Goal: Find specific page/section: Find specific page/section

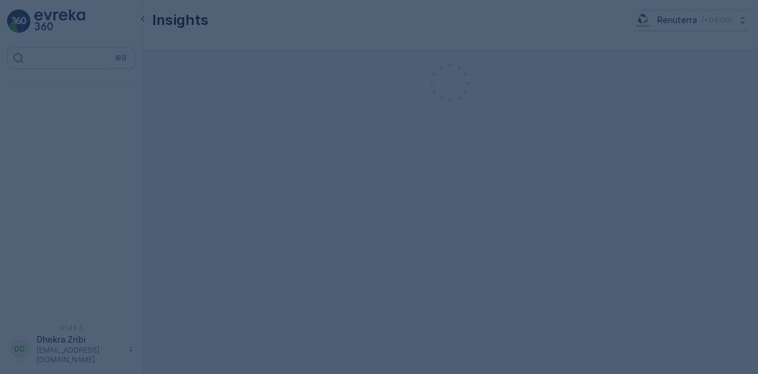
scroll to position [26, 0]
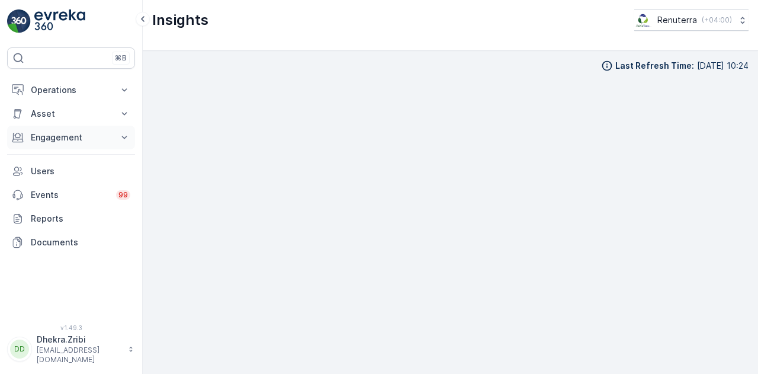
click at [99, 139] on p "Engagement" at bounding box center [71, 137] width 81 height 12
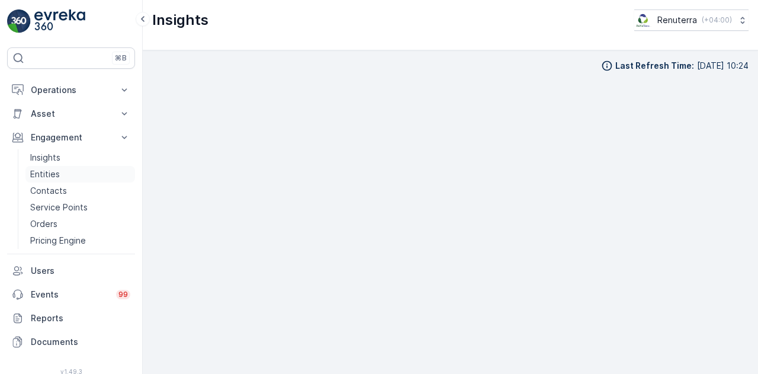
click at [47, 176] on p "Entities" at bounding box center [45, 174] width 30 height 12
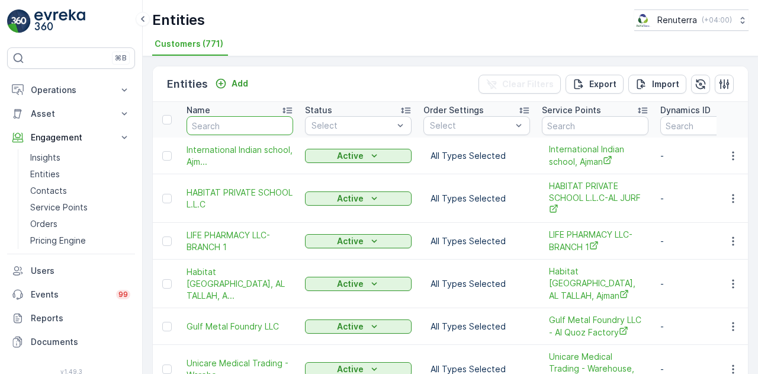
click at [269, 131] on input "text" at bounding box center [240, 125] width 107 height 19
type input "henk"
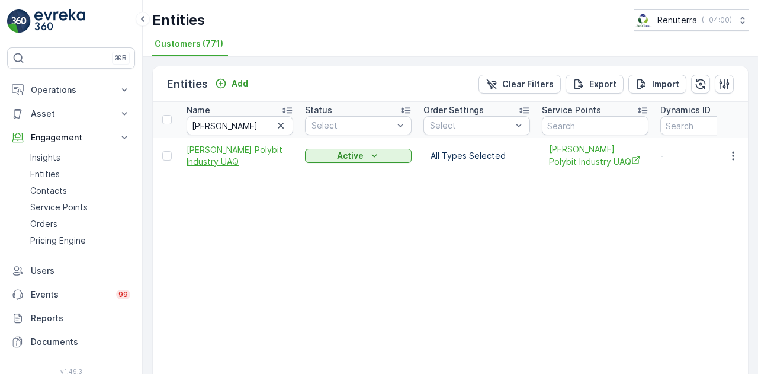
click at [253, 149] on span "[PERSON_NAME] Polybit Industry UAQ" at bounding box center [240, 156] width 107 height 24
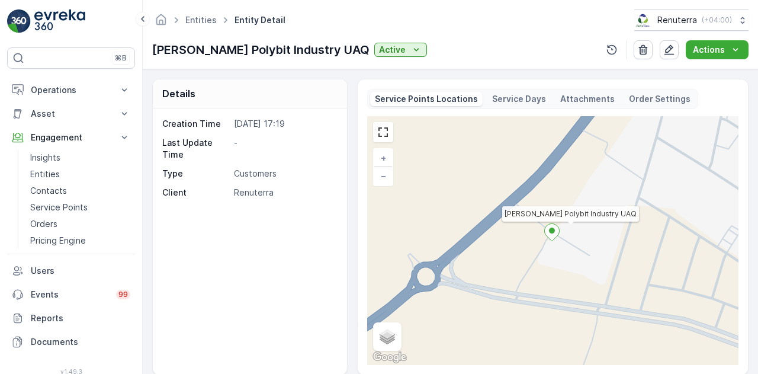
click at [585, 98] on p "Attachments" at bounding box center [587, 99] width 54 height 12
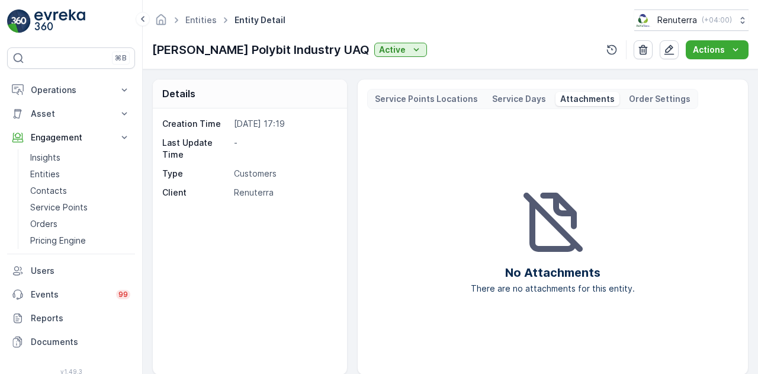
click at [531, 98] on p "Service Days" at bounding box center [519, 99] width 54 height 12
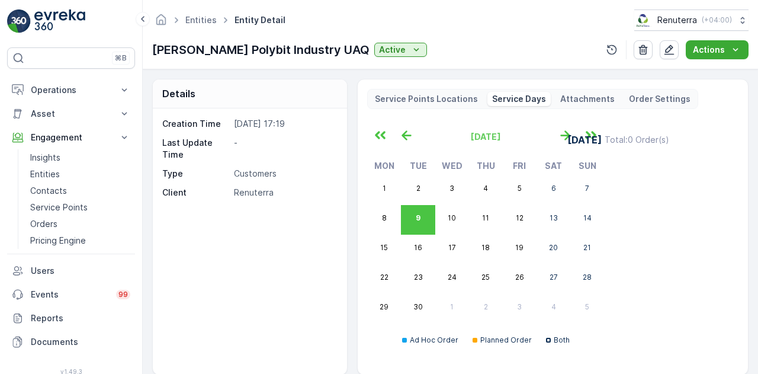
click at [425, 98] on p "Service Points Locations" at bounding box center [426, 99] width 103 height 12
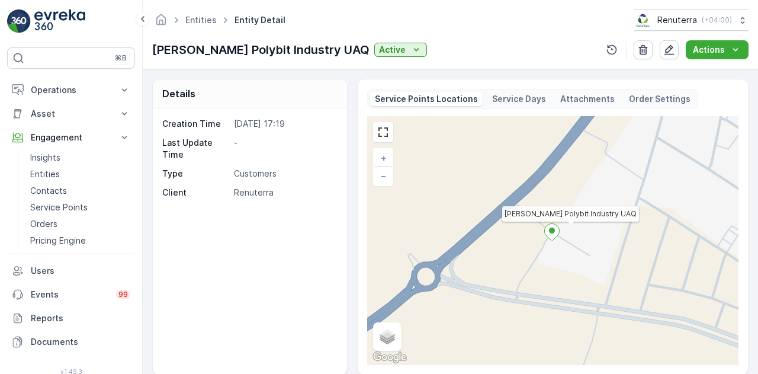
click at [350, 203] on div "Details Creation Time 03.06.2025 17:19 Last Update Time - Type Customers Client…" at bounding box center [450, 227] width 596 height 296
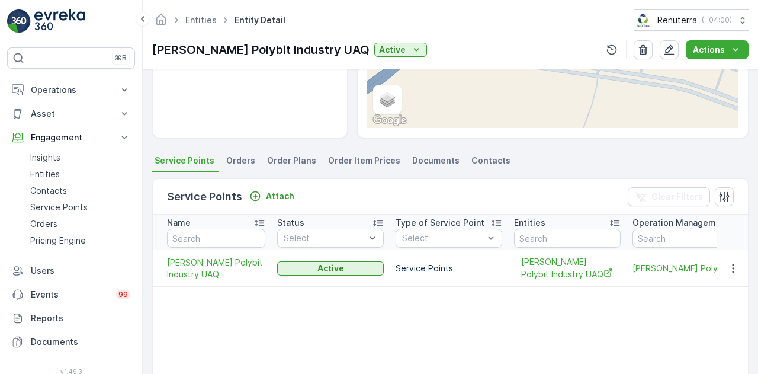
scroll to position [261, 0]
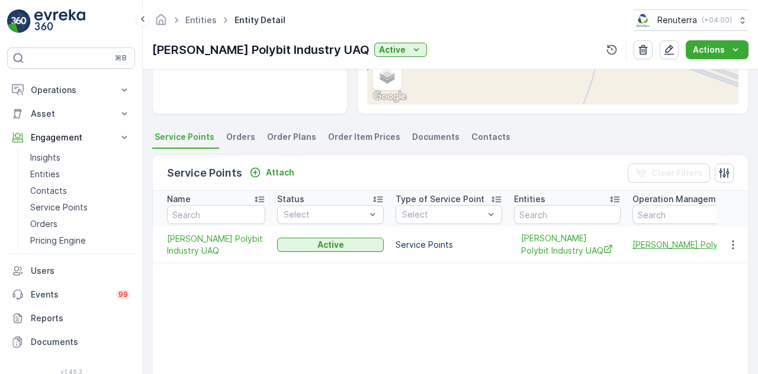
click at [654, 245] on span "[PERSON_NAME] Polybit Industry UAQ" at bounding box center [722, 244] width 178 height 12
click at [92, 84] on p "Operations" at bounding box center [71, 90] width 81 height 12
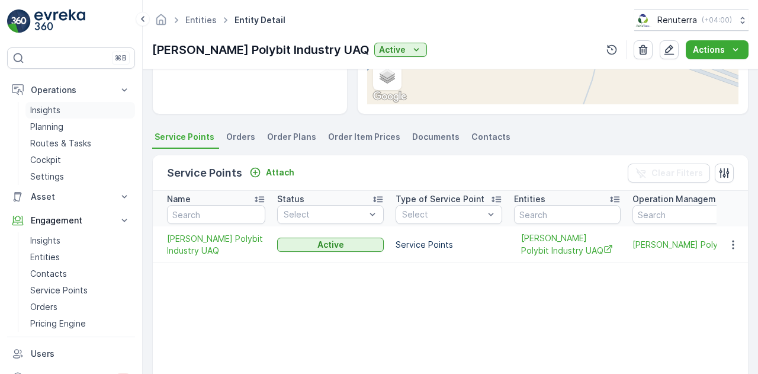
click at [104, 107] on link "Insights" at bounding box center [80, 110] width 110 height 17
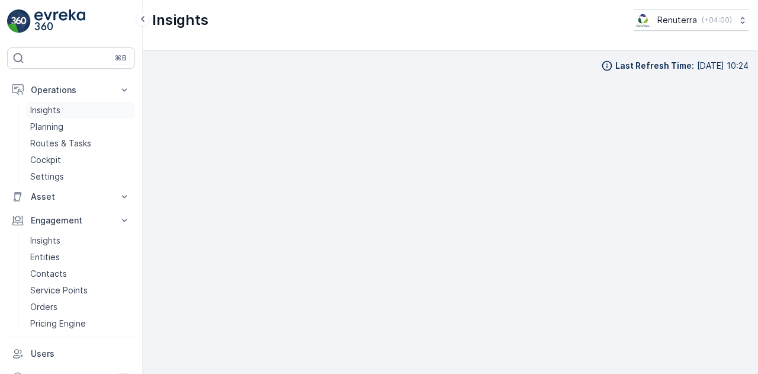
scroll to position [8, 0]
click at [90, 240] on link "Insights" at bounding box center [80, 240] width 110 height 17
click at [61, 242] on link "Insights" at bounding box center [80, 240] width 110 height 17
click at [61, 253] on link "Entities" at bounding box center [80, 257] width 110 height 17
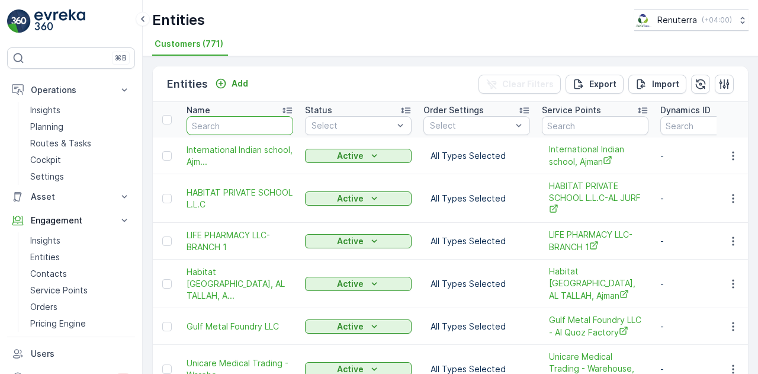
click at [245, 126] on input "text" at bounding box center [240, 125] width 107 height 19
type input "henk"
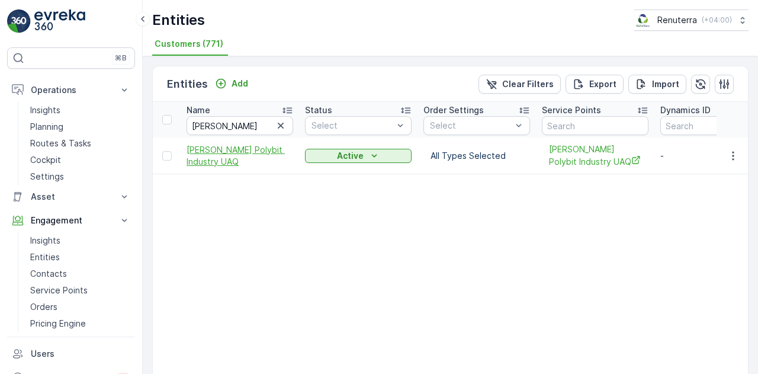
click at [236, 150] on span "[PERSON_NAME] Polybit Industry UAQ" at bounding box center [240, 156] width 107 height 24
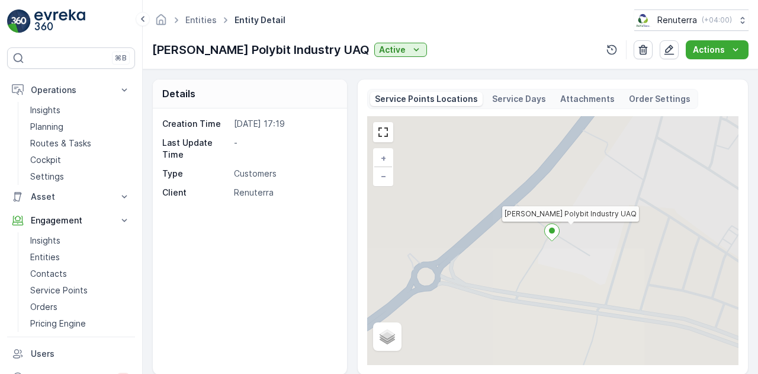
click at [585, 94] on p "Attachments" at bounding box center [587, 99] width 54 height 12
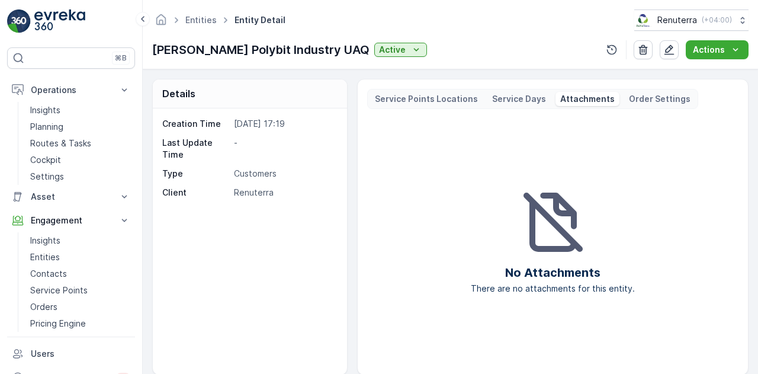
click at [512, 95] on p "Service Days" at bounding box center [519, 99] width 54 height 12
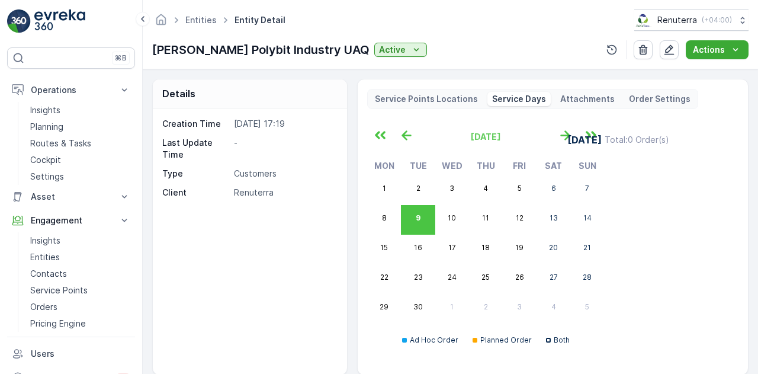
click at [438, 92] on div "Service Points Locations" at bounding box center [426, 99] width 113 height 14
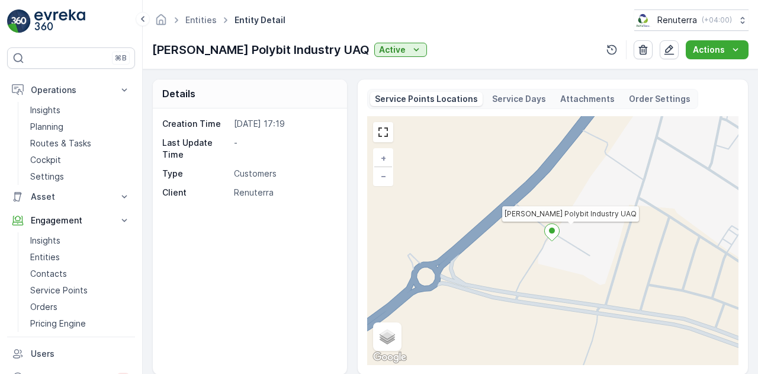
click at [659, 95] on p "Order Settings" at bounding box center [660, 99] width 62 height 12
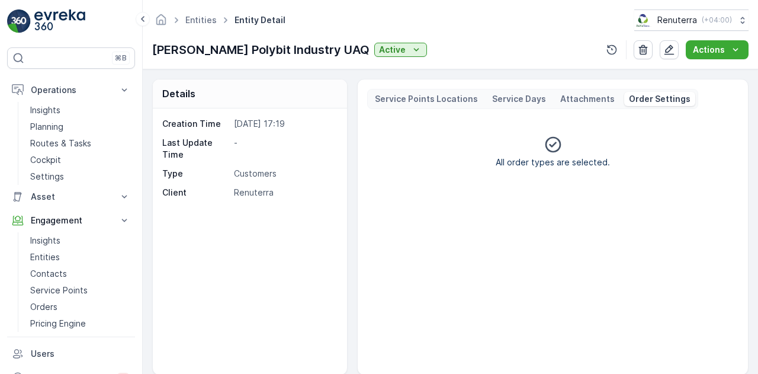
click at [588, 95] on p "Attachments" at bounding box center [587, 99] width 54 height 12
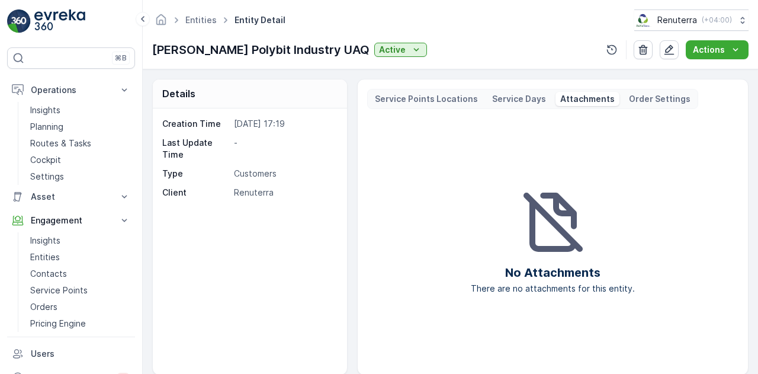
click at [517, 97] on p "Service Days" at bounding box center [519, 99] width 54 height 12
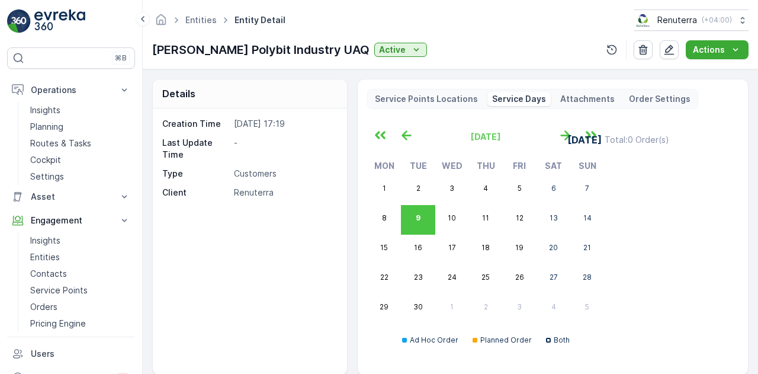
click at [425, 97] on p "Service Points Locations" at bounding box center [426, 99] width 103 height 12
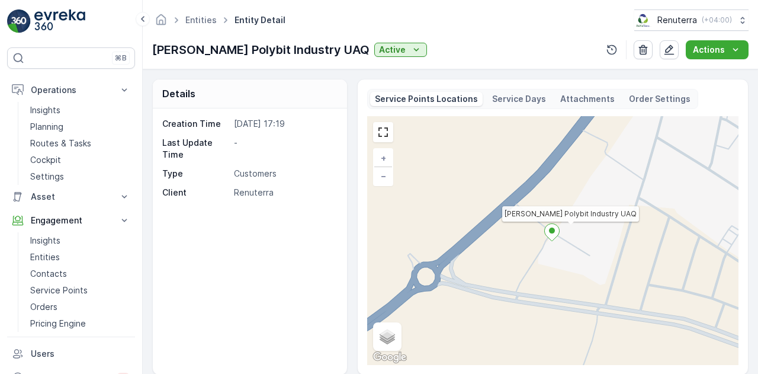
click at [556, 97] on div "Attachments" at bounding box center [588, 99] width 64 height 14
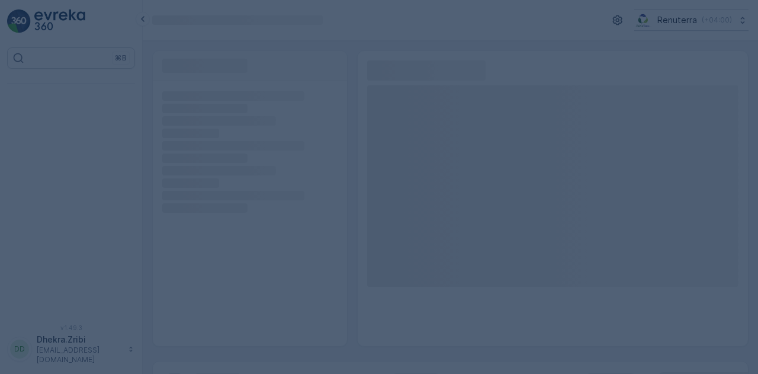
scroll to position [26, 0]
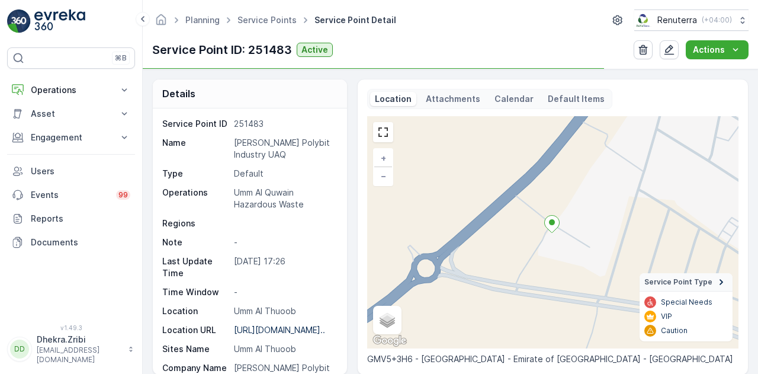
click at [354, 165] on div "Details Service Point ID 251483 Name [PERSON_NAME] Polybit Industry UAQ Type De…" at bounding box center [450, 227] width 596 height 296
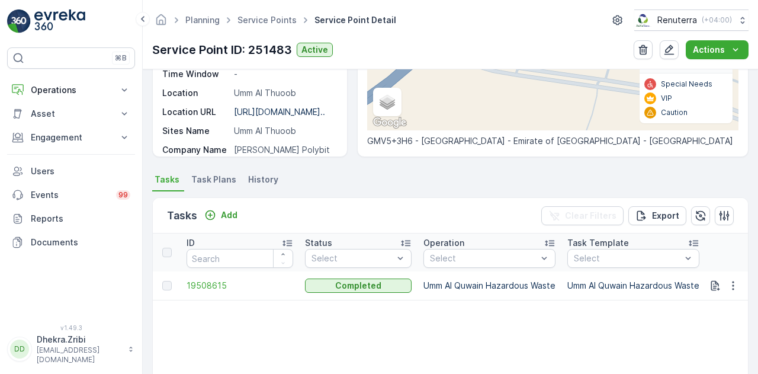
scroll to position [237, 0]
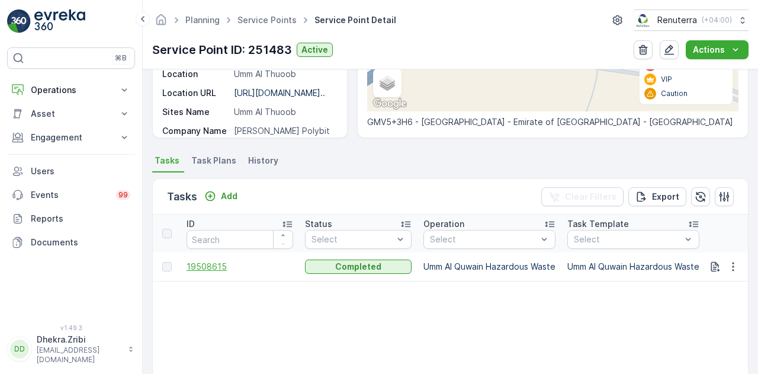
click at [221, 265] on span "19508615" at bounding box center [240, 267] width 107 height 12
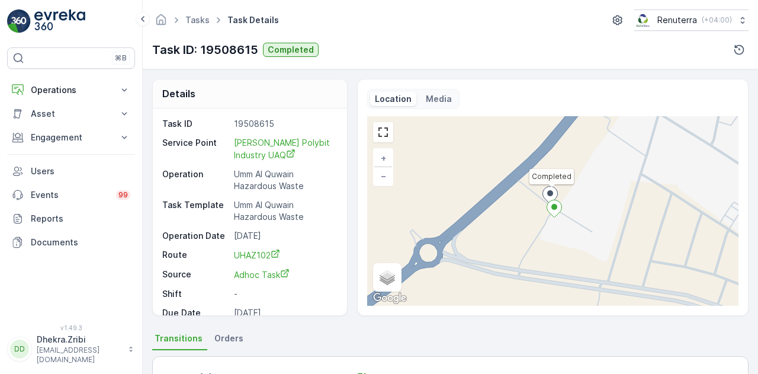
click at [352, 230] on div "Details Task ID 19508615 Service Point [PERSON_NAME] Polybit Industry UAQ Opera…" at bounding box center [450, 197] width 596 height 237
click at [433, 99] on p "Media" at bounding box center [439, 99] width 26 height 12
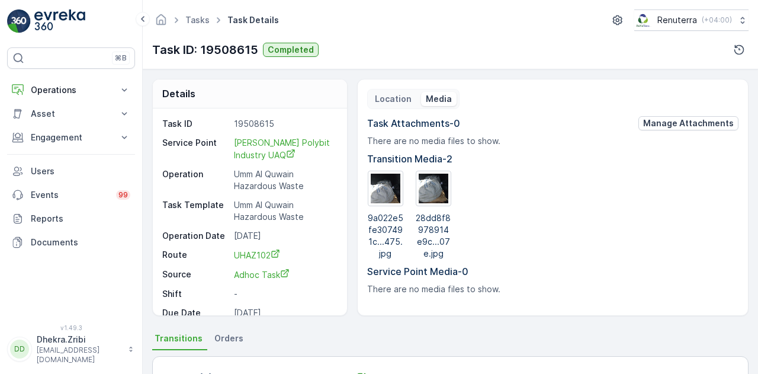
click at [350, 220] on div "Details Task ID 19508615 Service Point [PERSON_NAME] Polybit Industry UAQ Opera…" at bounding box center [450, 197] width 596 height 237
